Goal: Information Seeking & Learning: Learn about a topic

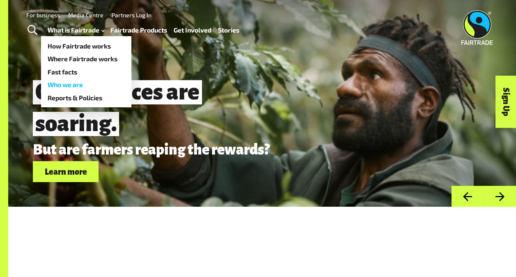
click at [72, 83] on link "Who we are" at bounding box center [86, 84] width 90 height 13
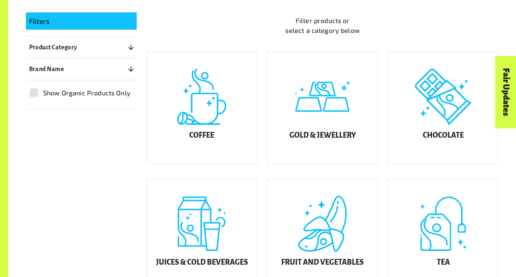
scroll to position [189, 0]
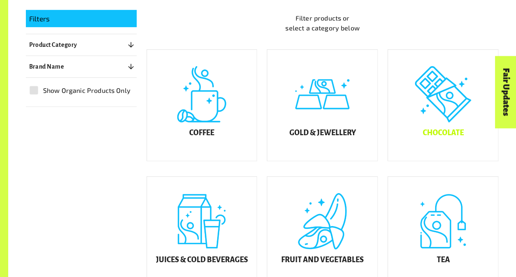
click at [438, 104] on div "Chocolate" at bounding box center [443, 105] width 110 height 111
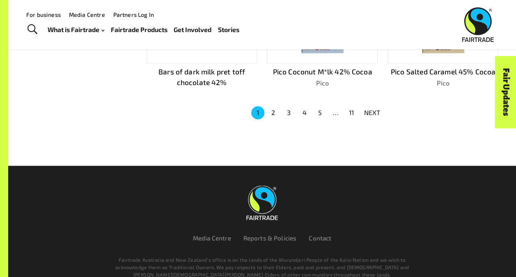
scroll to position [523, 0]
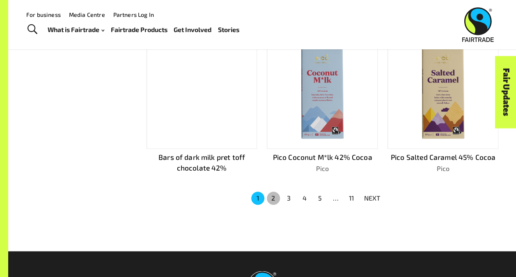
click at [274, 196] on button "2" at bounding box center [273, 197] width 13 height 13
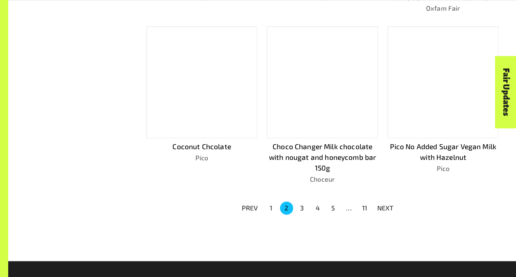
scroll to position [533, 0]
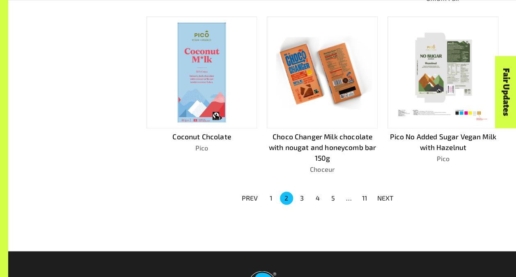
drag, startPoint x: 515, startPoint y: 169, endPoint x: 519, endPoint y: 169, distance: 4.1
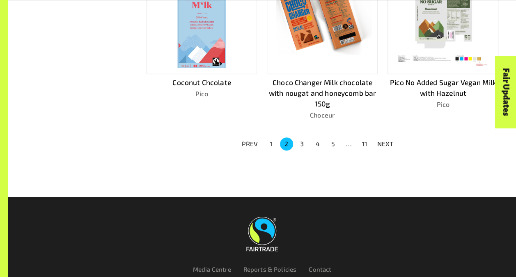
scroll to position [591, 0]
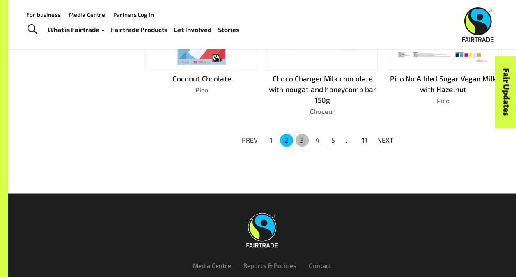
click at [300, 138] on button "3" at bounding box center [302, 140] width 13 height 13
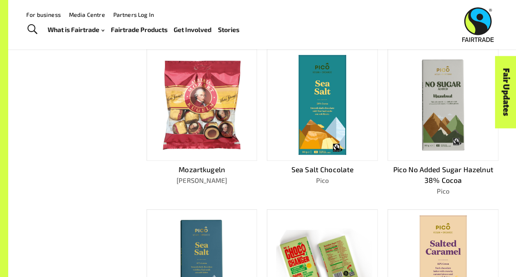
scroll to position [342, 0]
